Goal: Information Seeking & Learning: Learn about a topic

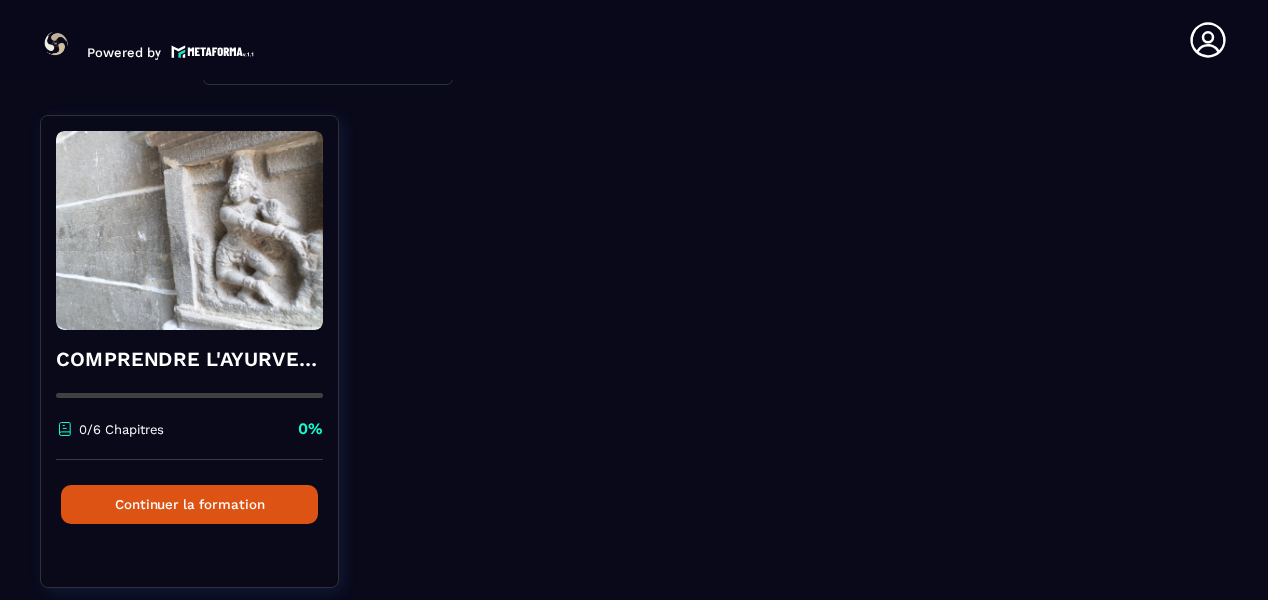
scroll to position [100, 0]
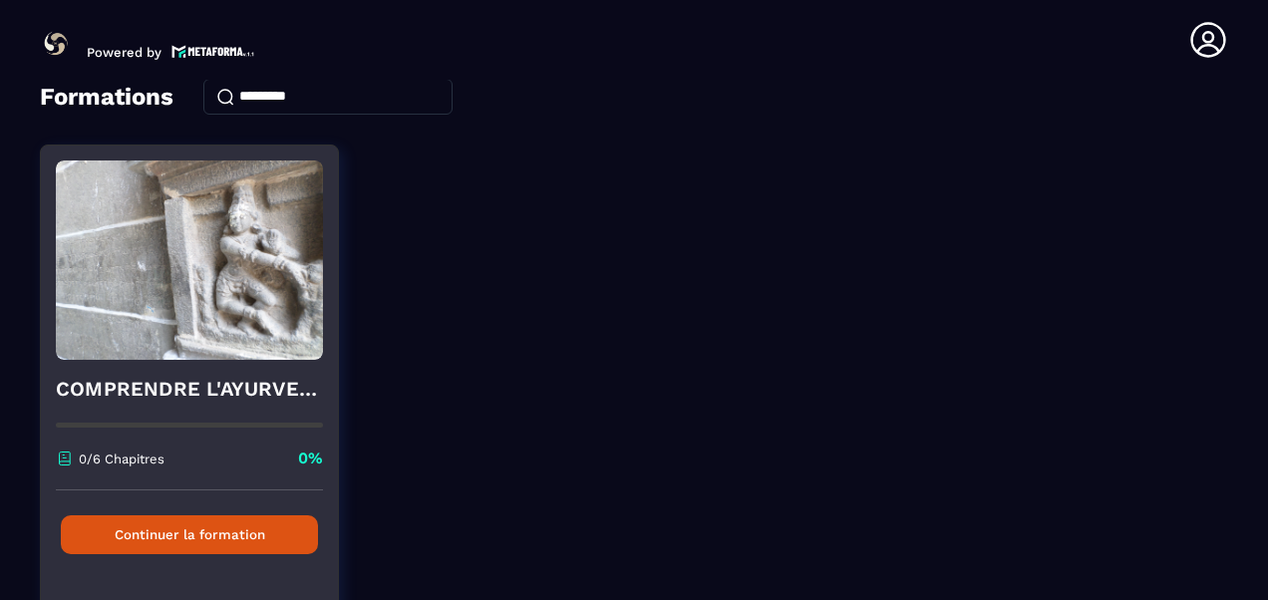
click at [221, 531] on button "Continuer la formation" at bounding box center [189, 534] width 257 height 39
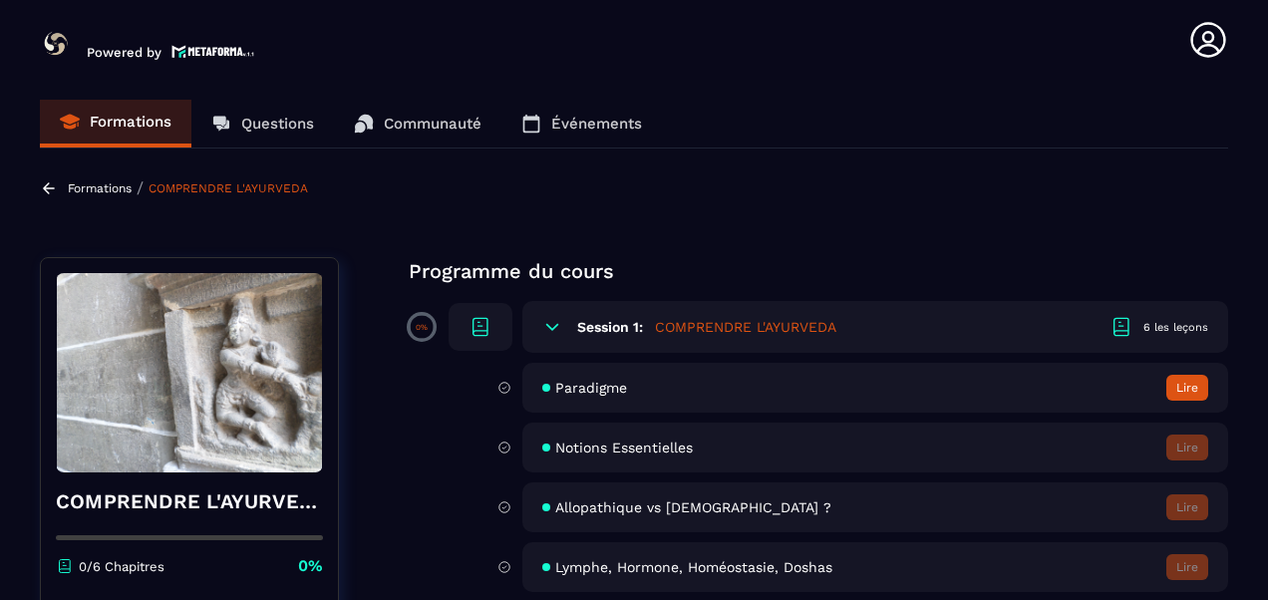
click at [556, 332] on icon at bounding box center [552, 327] width 20 height 20
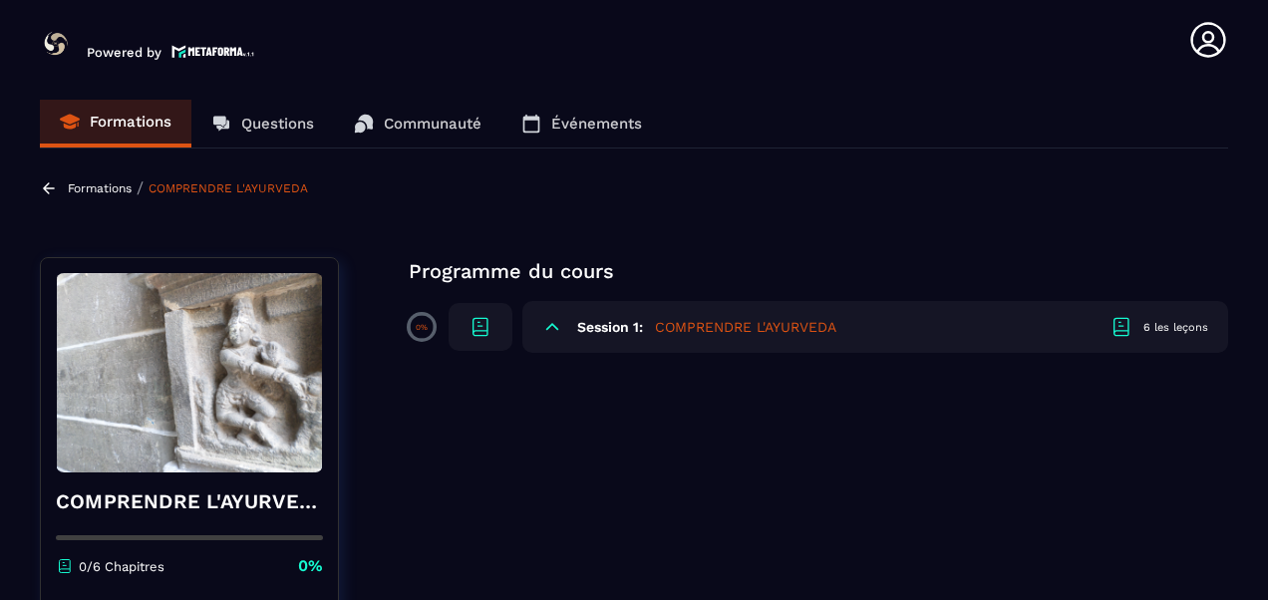
click at [546, 333] on icon at bounding box center [552, 327] width 20 height 20
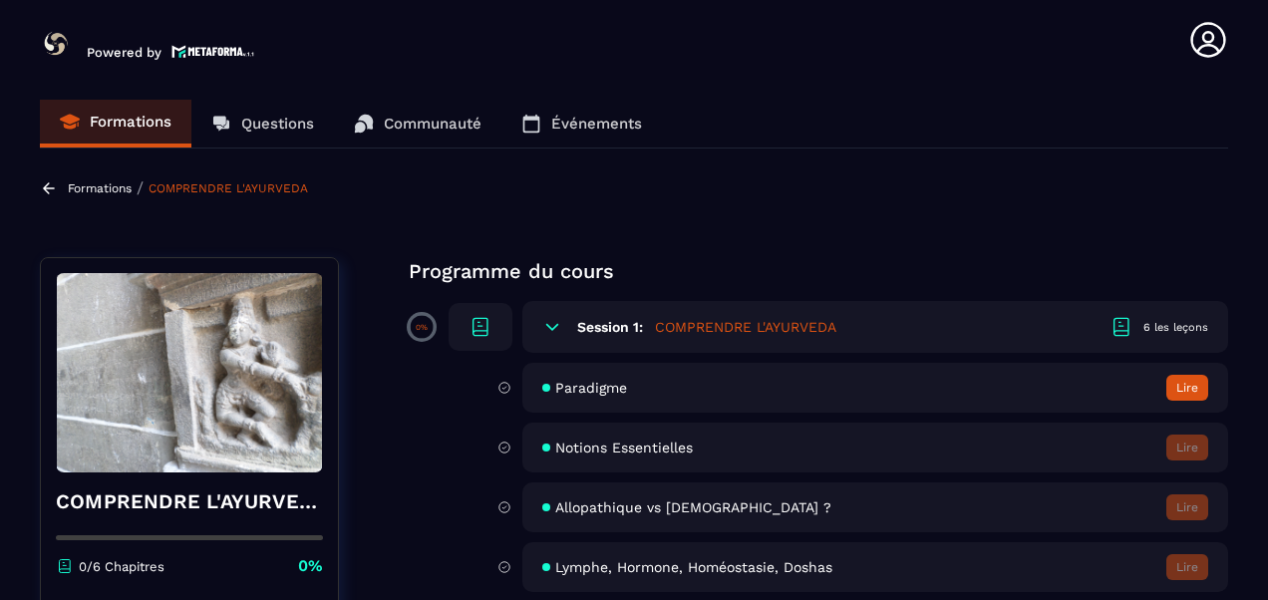
click at [115, 191] on p "Formations" at bounding box center [100, 188] width 64 height 14
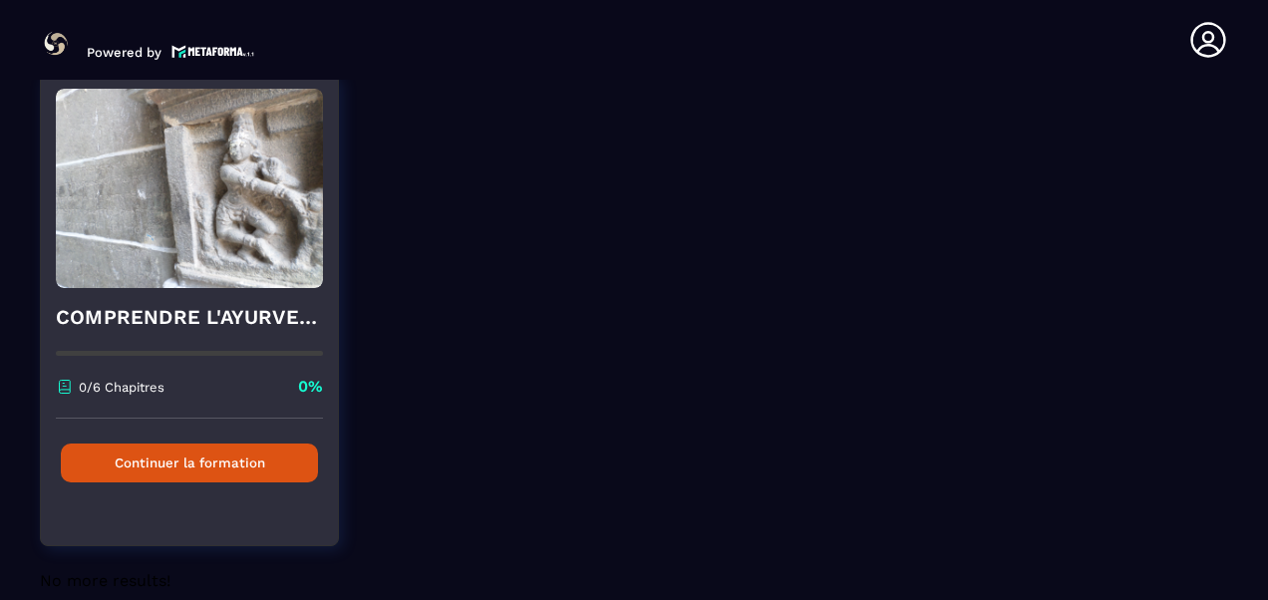
scroll to position [199, 0]
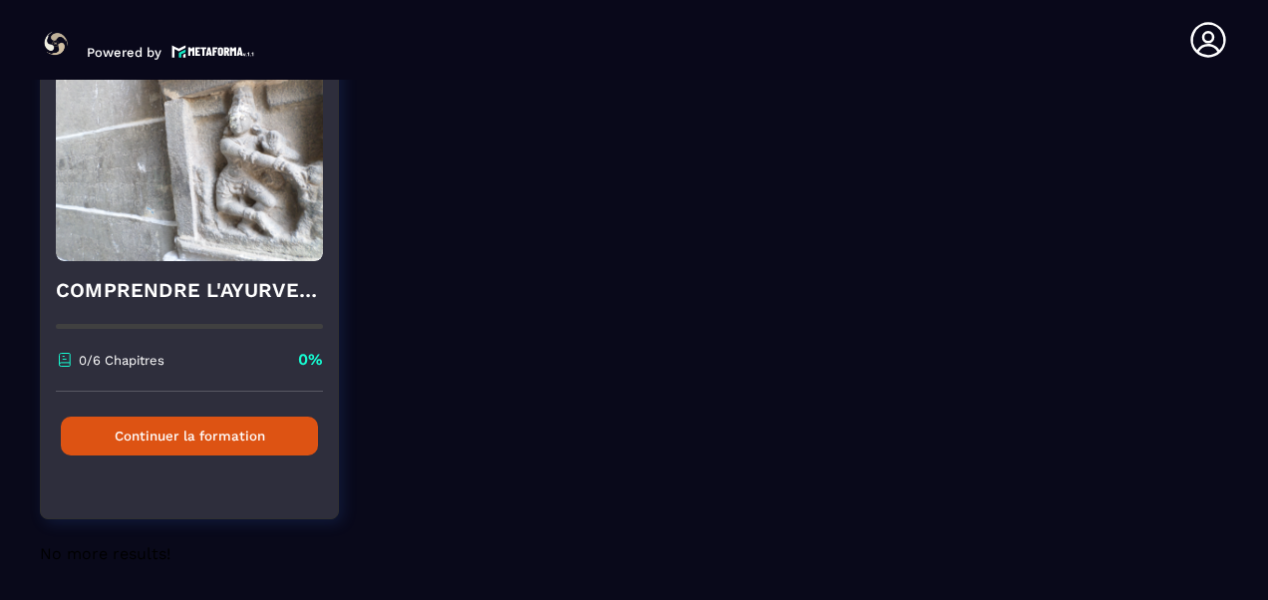
click at [225, 447] on button "Continuer la formation" at bounding box center [189, 436] width 257 height 39
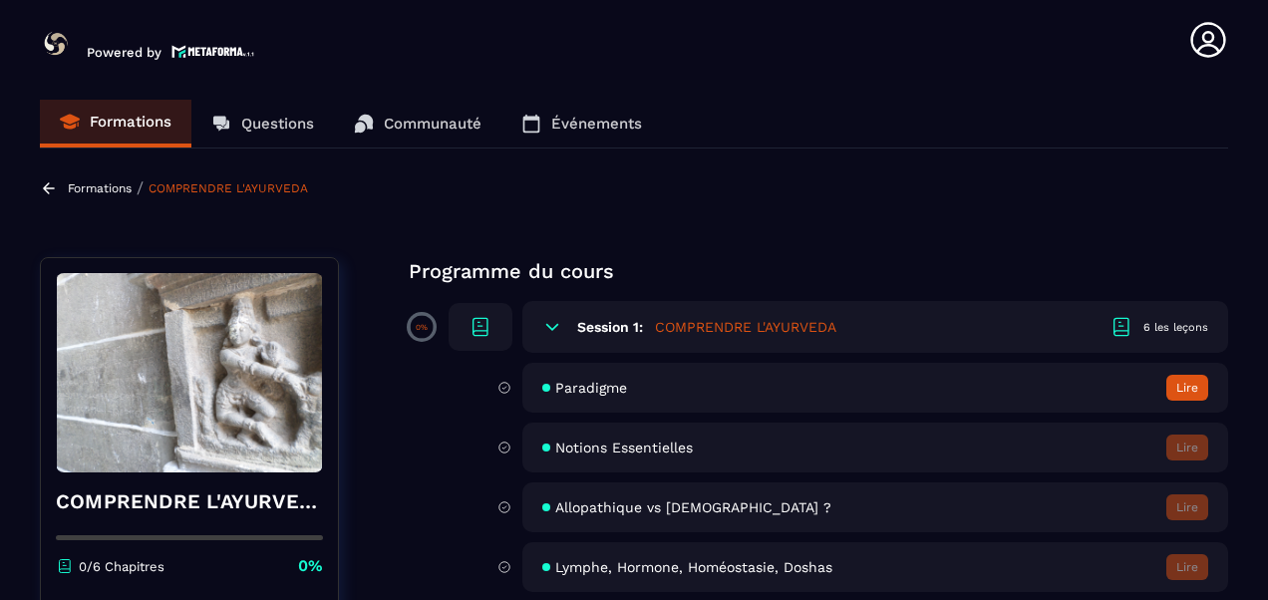
scroll to position [133, 0]
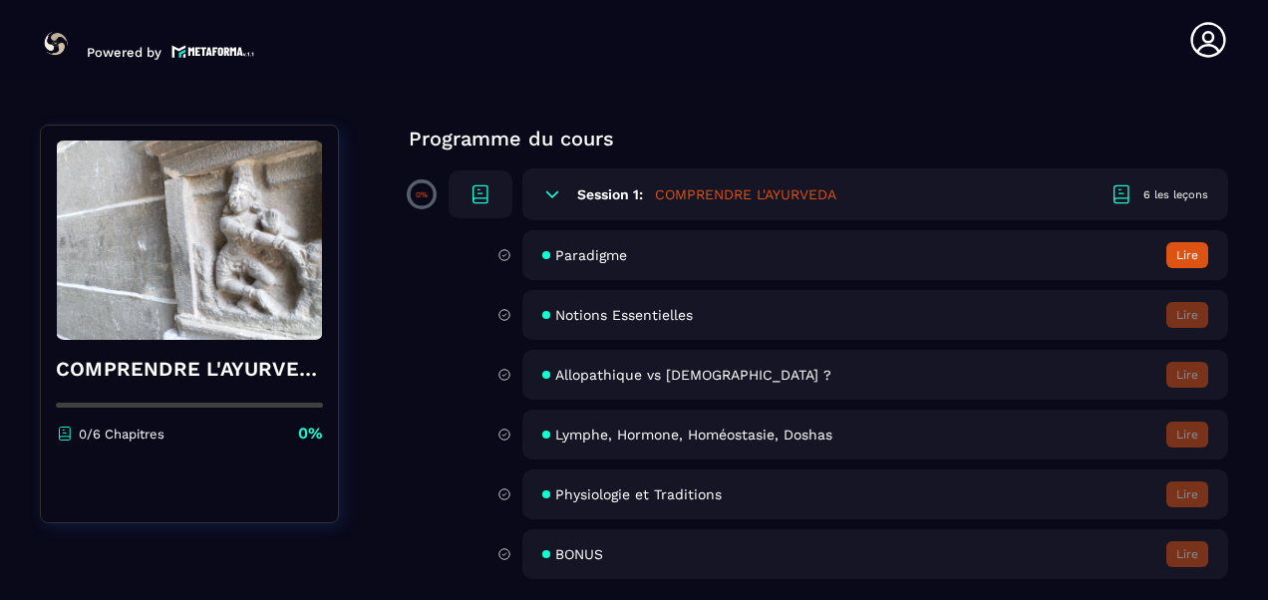
click at [1188, 259] on button "Lire" at bounding box center [1187, 255] width 42 height 26
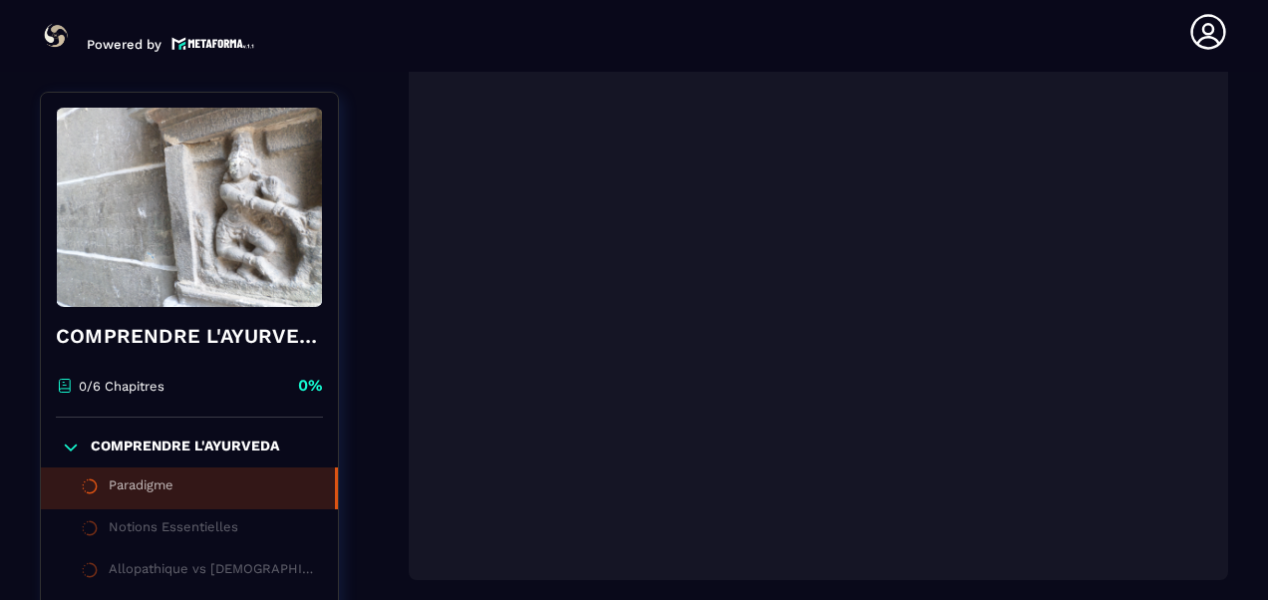
scroll to position [291, 0]
